Goal: Transaction & Acquisition: Book appointment/travel/reservation

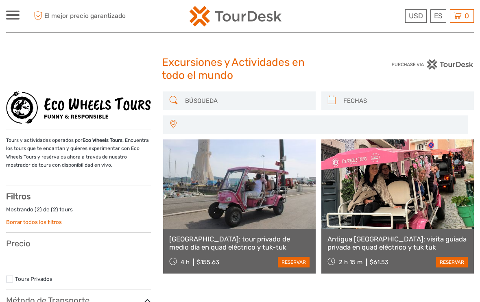
select select
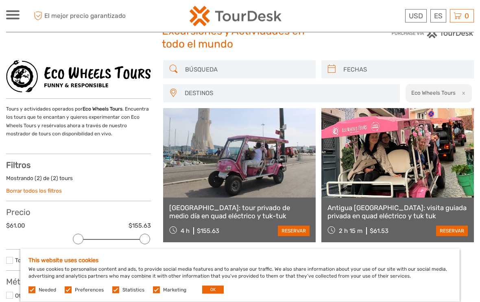
scroll to position [32, 0]
click at [217, 294] on button "OK" at bounding box center [213, 290] width 22 height 8
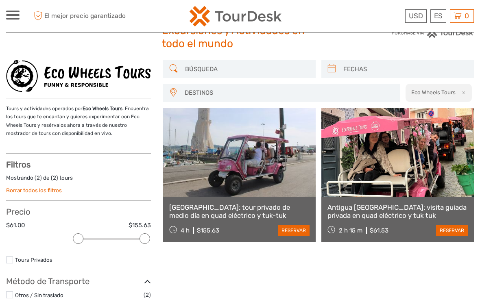
click at [212, 218] on link "[GEOGRAPHIC_DATA]: tour privado de medio día en quad eléctrico y tuk-tuk" at bounding box center [239, 211] width 140 height 17
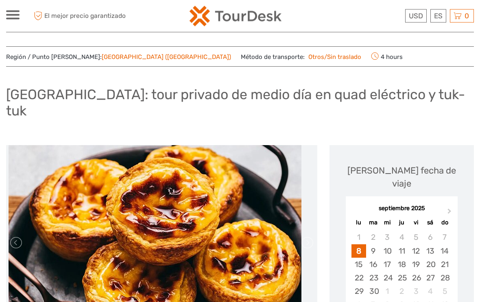
scroll to position [7, 0]
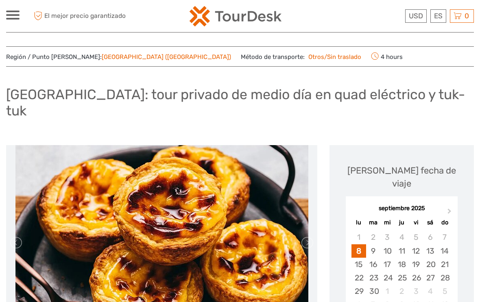
click at [444, 207] on button "Next Month" at bounding box center [450, 213] width 13 height 13
click at [402, 231] on div "2" at bounding box center [402, 237] width 14 height 13
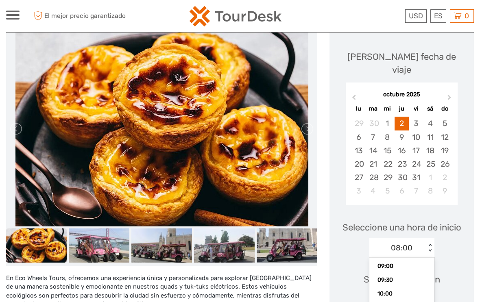
scroll to position [33, 0]
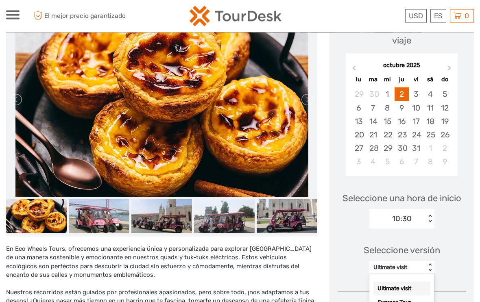
scroll to position [150, 0]
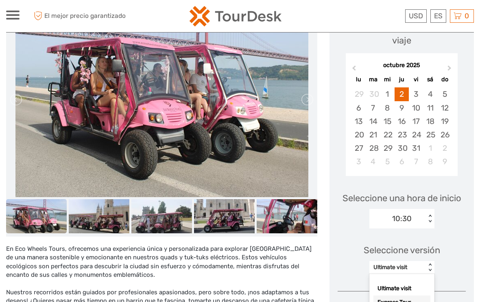
click at [410, 296] on div "Express Tour" at bounding box center [401, 303] width 57 height 14
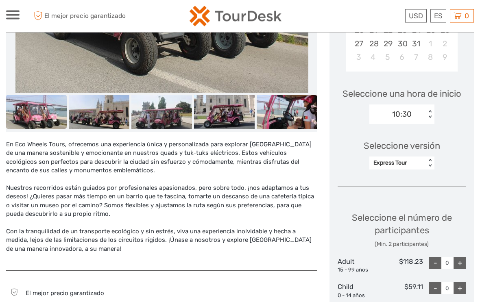
scroll to position [254, 0]
click at [463, 257] on div "+" at bounding box center [460, 263] width 12 height 12
click at [461, 257] on div "+" at bounding box center [460, 263] width 12 height 12
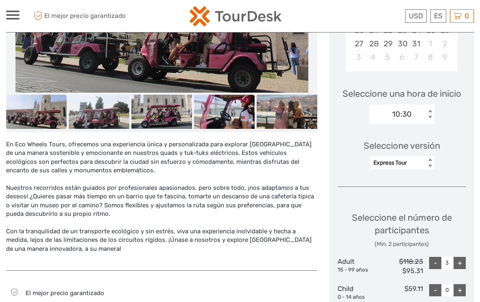
click at [435, 257] on div "-" at bounding box center [435, 263] width 12 height 12
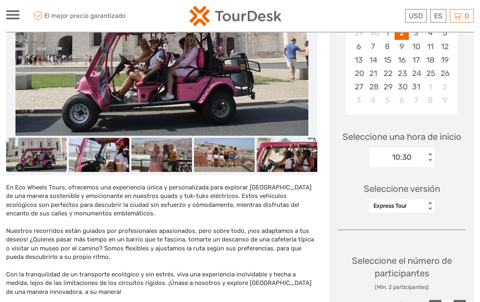
scroll to position [211, 0]
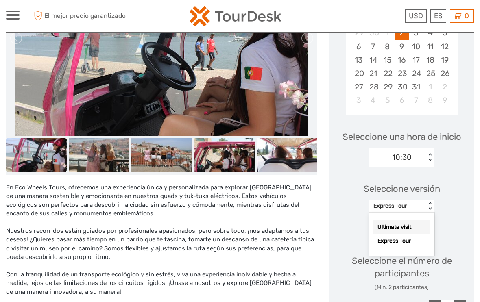
click at [417, 220] on div "Ultimate visit" at bounding box center [401, 227] width 57 height 14
type input "0"
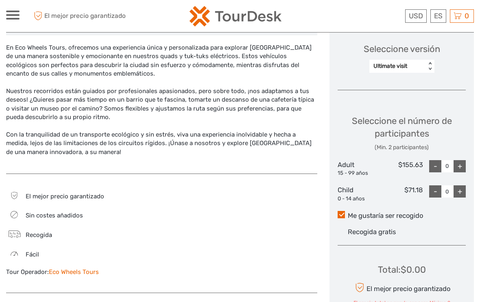
click at [29, 229] on div "Recogida" at bounding box center [79, 234] width 147 height 11
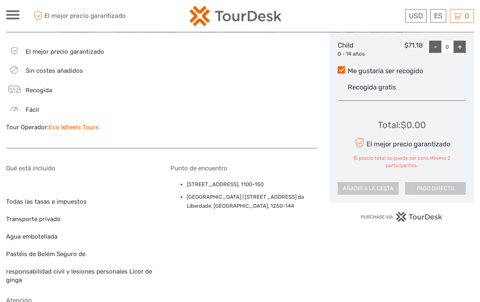
scroll to position [498, 0]
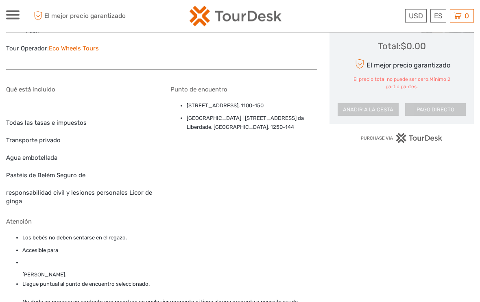
click at [7, 144] on div "Qué está incluido Todas las tasas e impuestos Transporte privado Agua embotella…" at bounding box center [79, 146] width 147 height 120
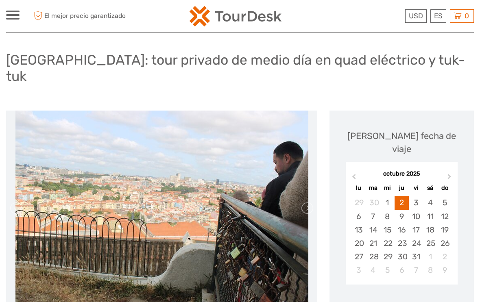
scroll to position [41, 0]
